Goal: Information Seeking & Learning: Understand process/instructions

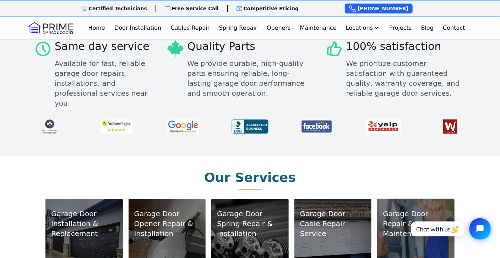
scroll to position [354, 0]
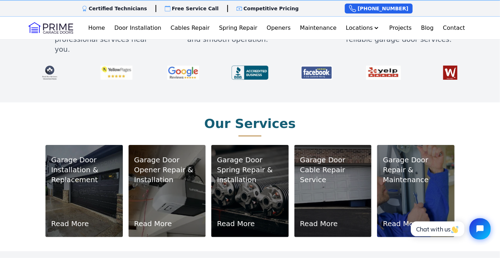
click at [407, 167] on p "Repair & Maintenance" at bounding box center [415, 175] width 66 height 20
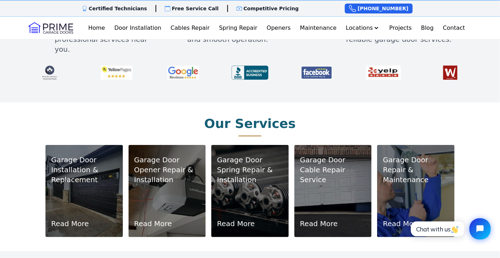
click at [331, 155] on p "Garage Door" at bounding box center [333, 160] width 66 height 10
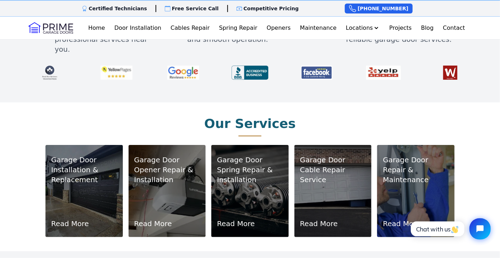
click at [399, 165] on p "Repair & Maintenance" at bounding box center [415, 175] width 66 height 20
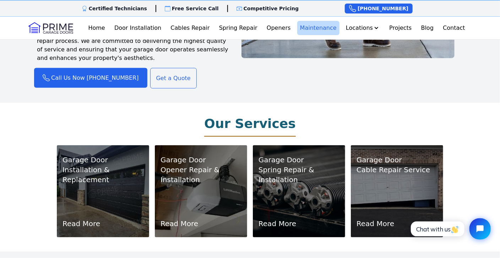
scroll to position [603, 0]
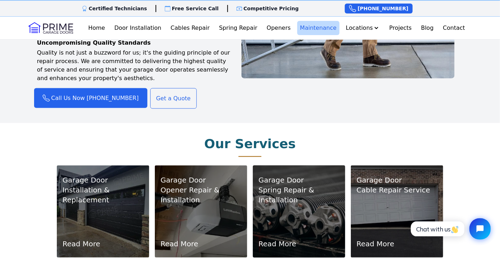
click at [299, 189] on p "Spring Repair & Installation" at bounding box center [298, 196] width 81 height 20
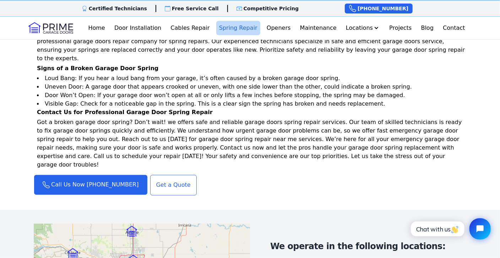
scroll to position [745, 0]
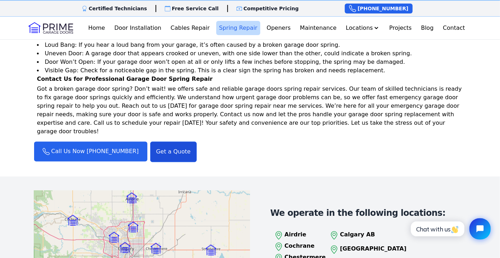
click at [152, 142] on link "Get a Quote" at bounding box center [173, 152] width 46 height 21
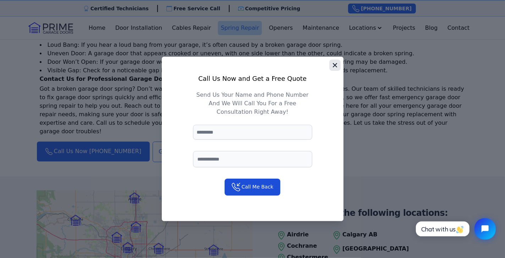
click at [337, 66] on icon "button" at bounding box center [334, 65] width 7 height 7
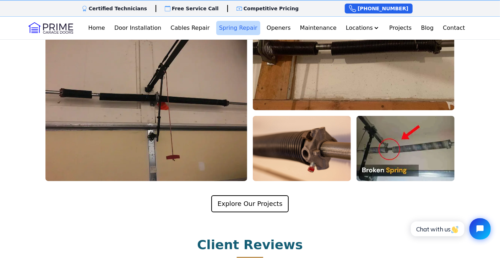
scroll to position [1277, 0]
